Goal: Task Accomplishment & Management: Use online tool/utility

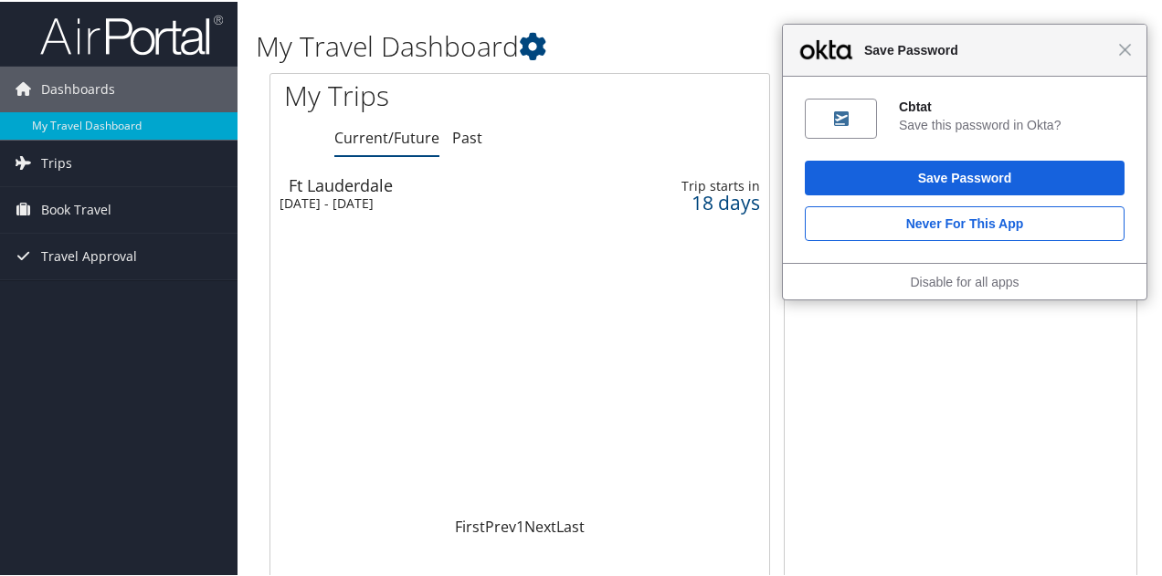
click at [1118, 56] on div "Close Save Password" at bounding box center [965, 49] width 364 height 52
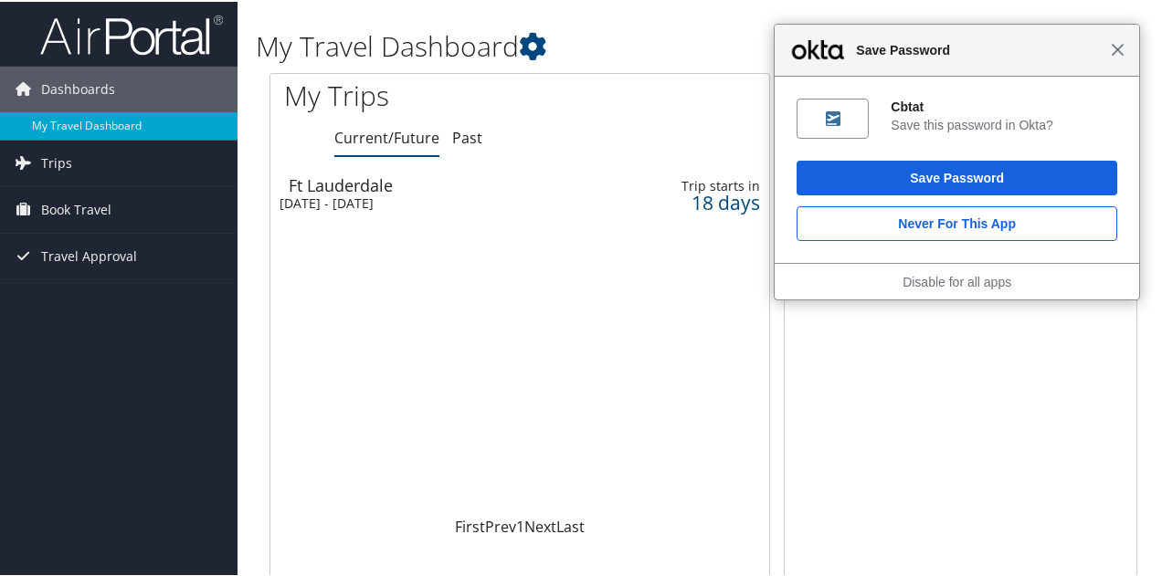
click at [1117, 51] on span "Close" at bounding box center [1118, 48] width 14 height 14
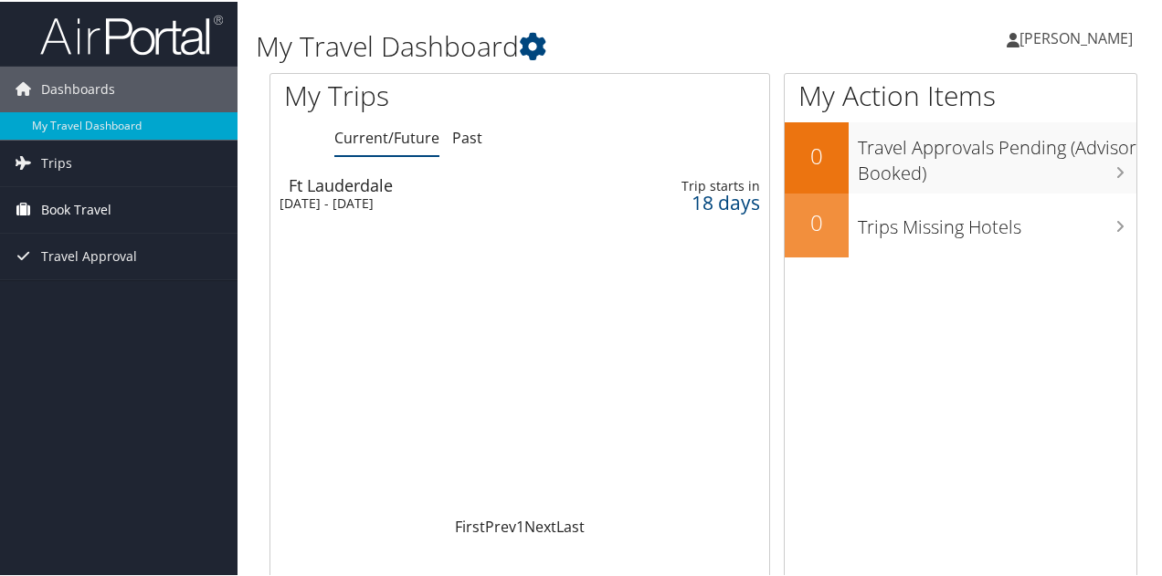
click at [70, 206] on span "Book Travel" at bounding box center [76, 208] width 70 height 46
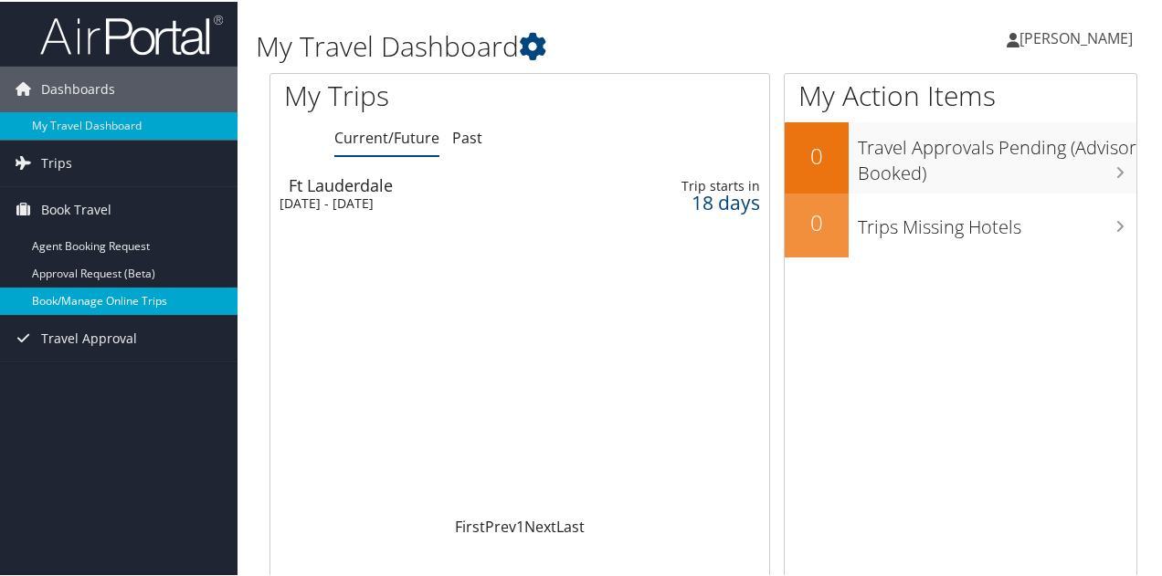
click at [86, 299] on link "Book/Manage Online Trips" at bounding box center [118, 299] width 237 height 27
